Goal: Transaction & Acquisition: Purchase product/service

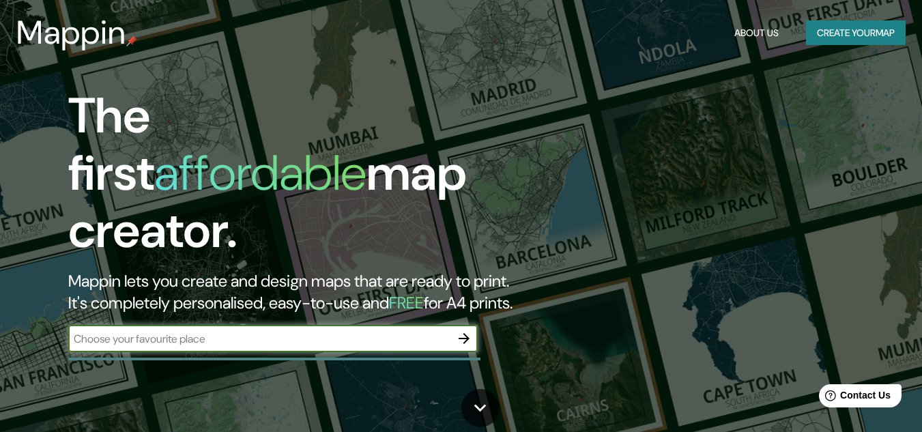
click at [230, 331] on input "text" at bounding box center [259, 339] width 382 height 16
type input "puno"
click at [463, 330] on icon "button" at bounding box center [464, 338] width 16 height 16
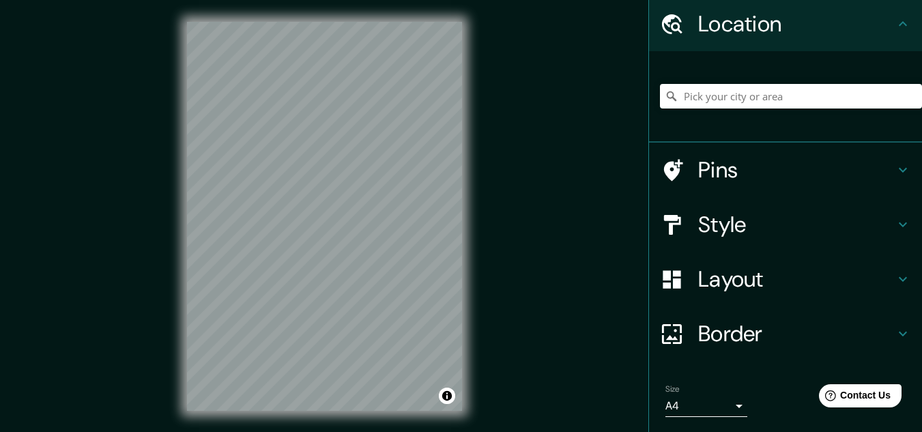
scroll to position [90, 0]
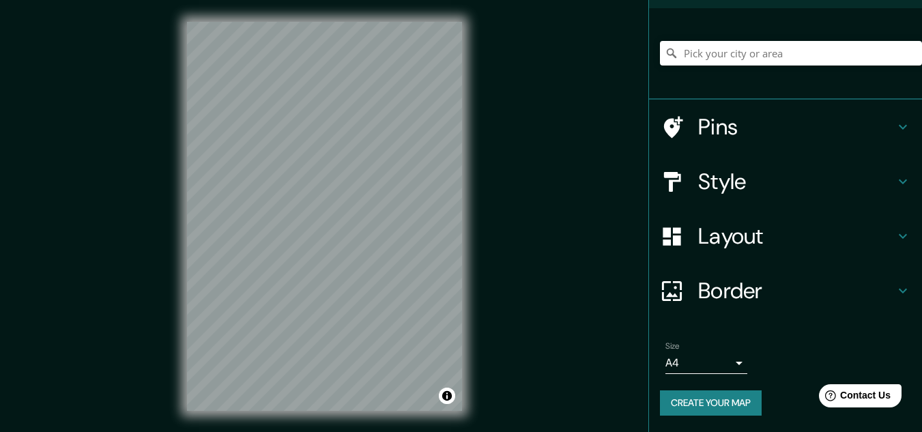
click at [708, 403] on button "Create your map" at bounding box center [711, 402] width 102 height 25
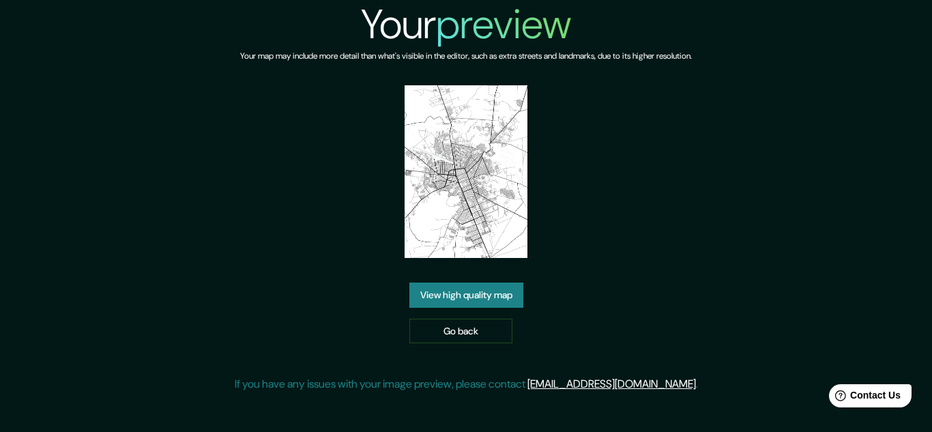
click at [486, 297] on link "View high quality map" at bounding box center [466, 295] width 114 height 25
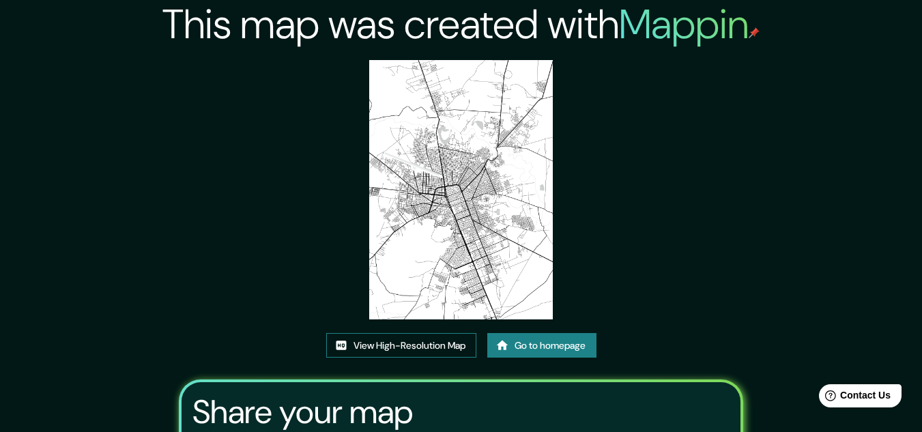
click at [420, 346] on link "View High-Resolution Map" at bounding box center [401, 345] width 150 height 25
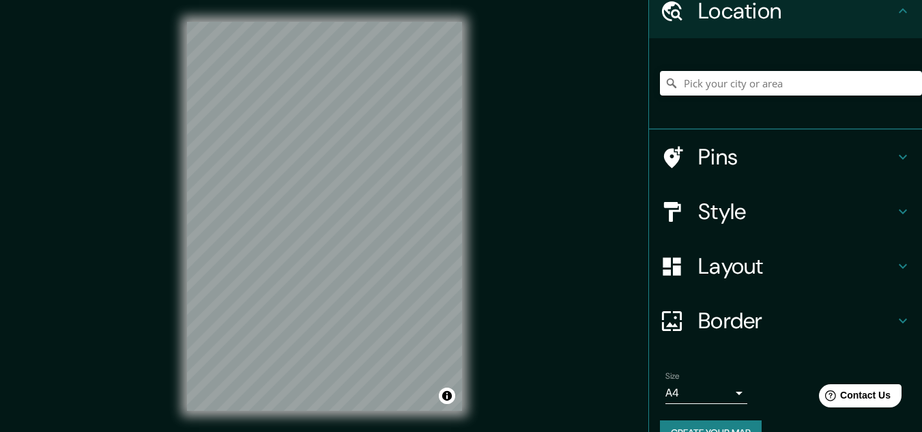
scroll to position [90, 0]
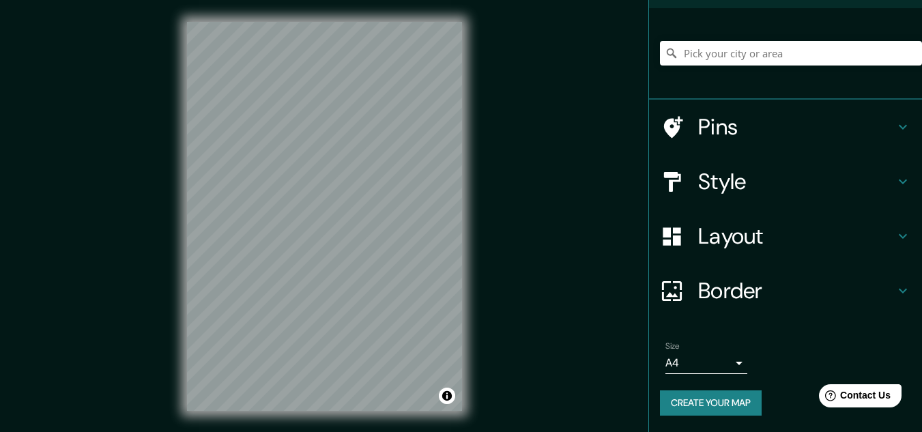
click at [706, 409] on button "Create your map" at bounding box center [711, 402] width 102 height 25
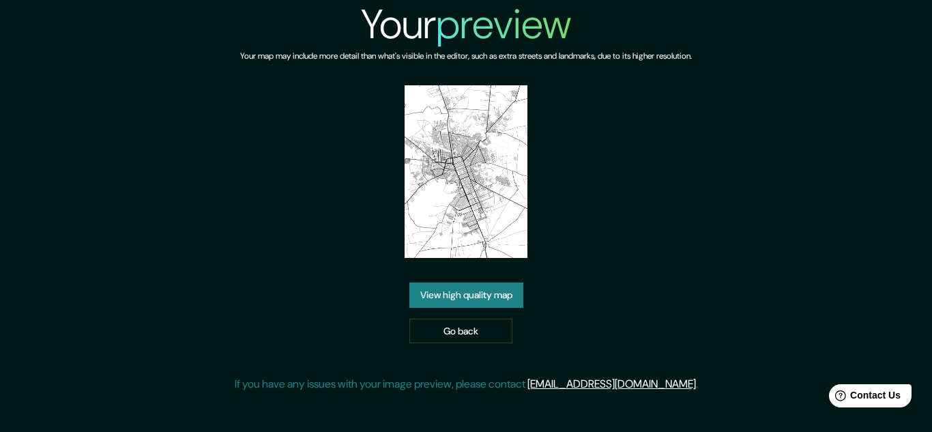
click at [491, 299] on link "View high quality map" at bounding box center [466, 295] width 114 height 25
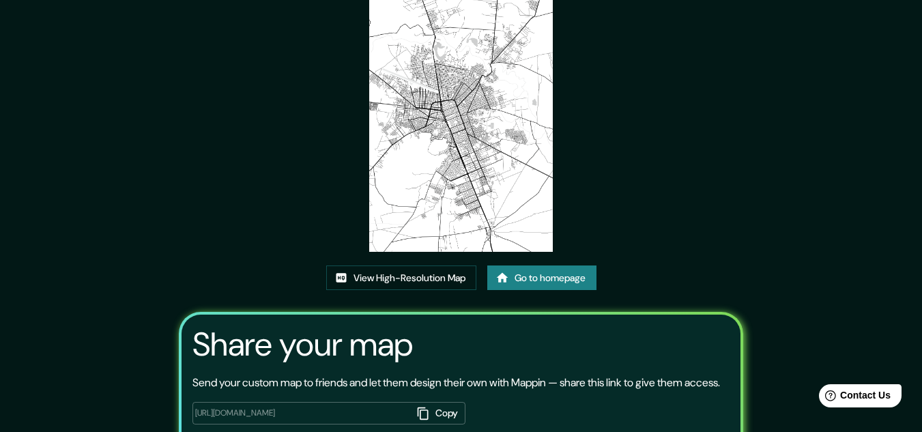
scroll to position [68, 0]
click at [434, 283] on link "View High-Resolution Map" at bounding box center [401, 277] width 150 height 25
